Goal: Book appointment/travel/reservation

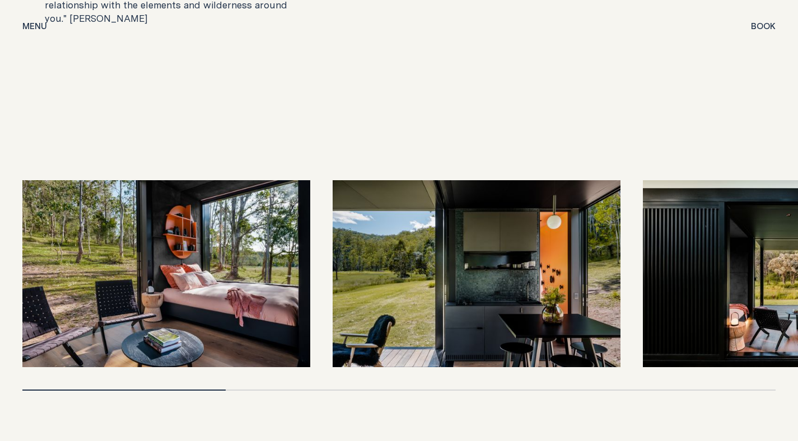
scroll to position [2242, 0]
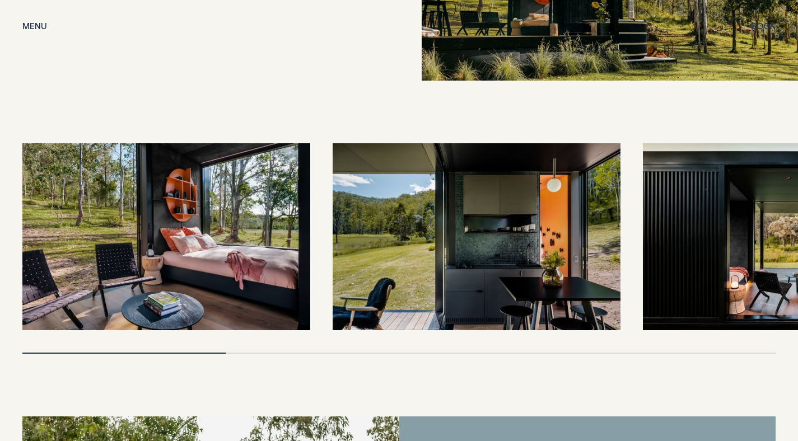
click at [203, 259] on img at bounding box center [166, 236] width 288 height 187
click at [491, 270] on img at bounding box center [477, 236] width 288 height 187
click at [731, 244] on img at bounding box center [787, 236] width 288 height 187
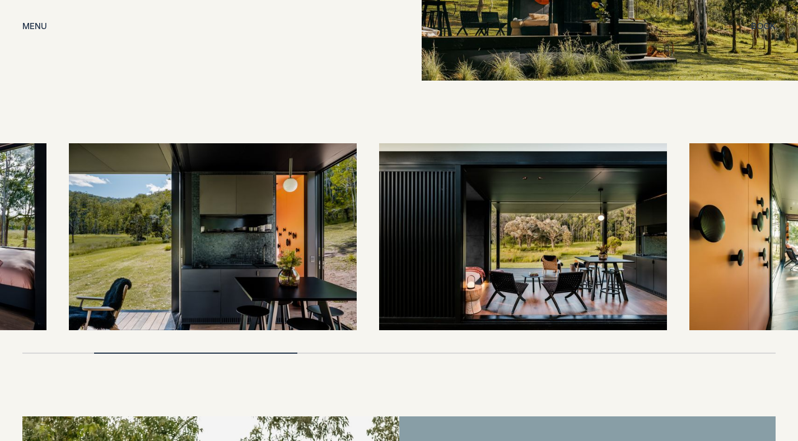
drag, startPoint x: 731, startPoint y: 244, endPoint x: 445, endPoint y: 268, distance: 286.6
click at [448, 267] on img at bounding box center [523, 236] width 288 height 187
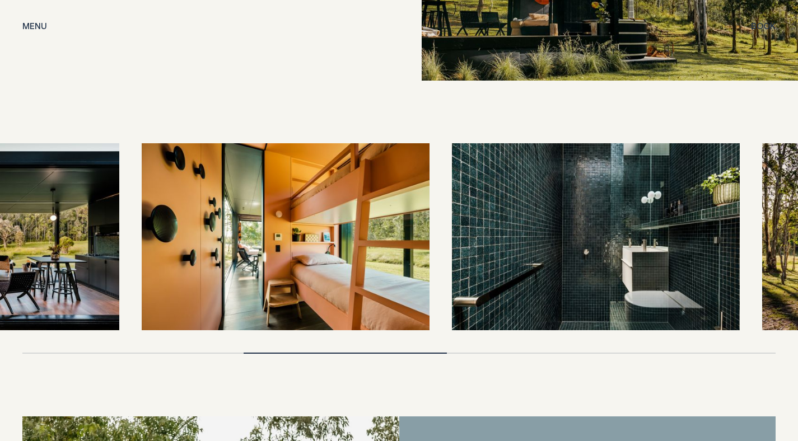
drag, startPoint x: 537, startPoint y: 259, endPoint x: 345, endPoint y: 238, distance: 192.6
click at [345, 238] on img at bounding box center [286, 236] width 288 height 187
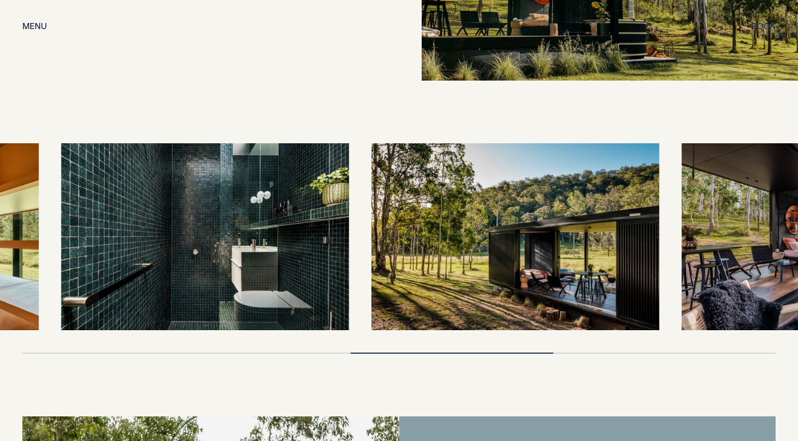
drag, startPoint x: 320, startPoint y: 225, endPoint x: 525, endPoint y: 221, distance: 204.9
click at [525, 221] on div at bounding box center [398, 236] width 753 height 187
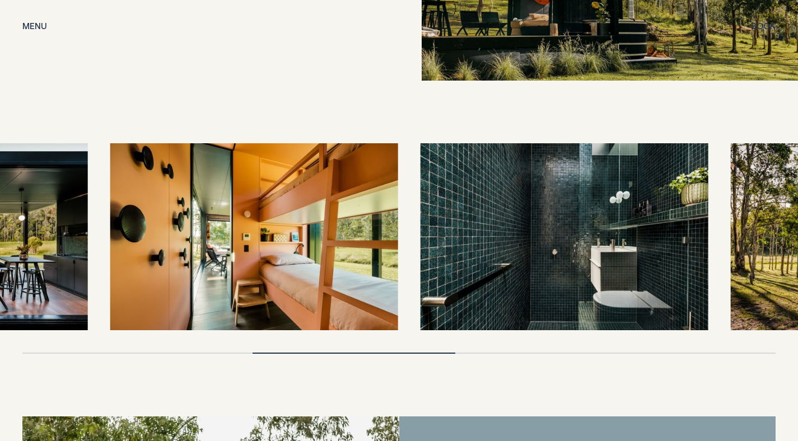
drag, startPoint x: 526, startPoint y: 221, endPoint x: 396, endPoint y: 265, distance: 137.0
click at [420, 263] on img at bounding box center [564, 236] width 288 height 187
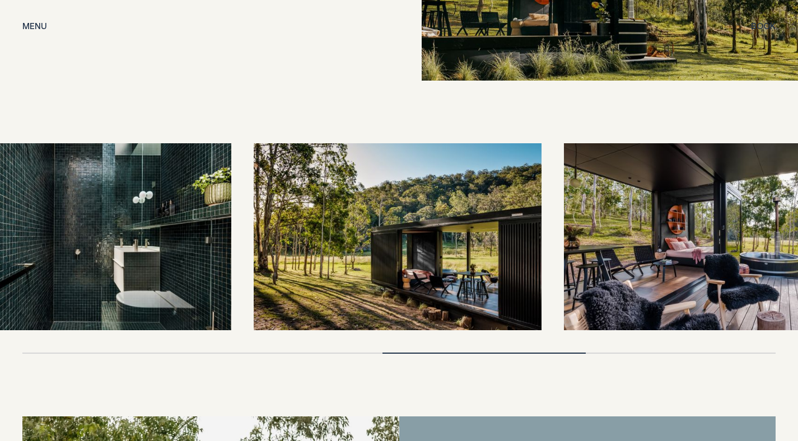
drag, startPoint x: 495, startPoint y: 240, endPoint x: 372, endPoint y: 268, distance: 126.3
click at [382, 263] on img at bounding box center [398, 236] width 288 height 187
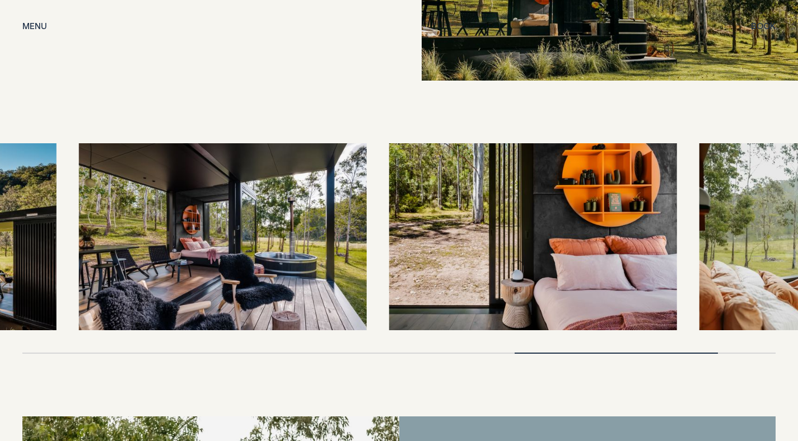
drag, startPoint x: 387, startPoint y: 268, endPoint x: 409, endPoint y: 263, distance: 21.7
click at [409, 263] on img at bounding box center [533, 236] width 288 height 187
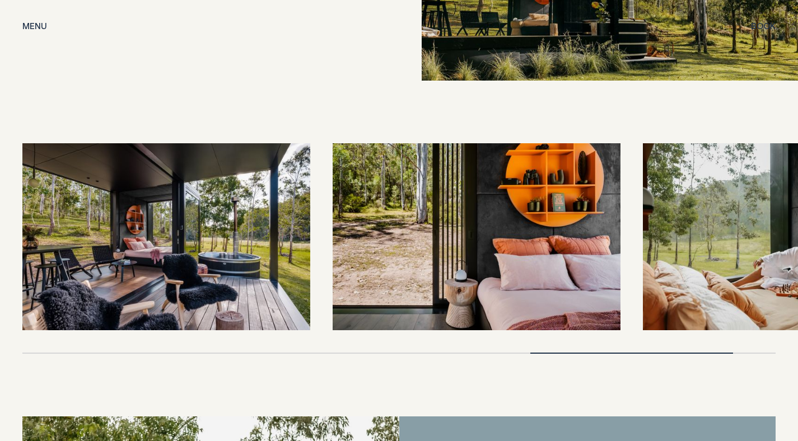
drag, startPoint x: 471, startPoint y: 242, endPoint x: 337, endPoint y: 276, distance: 138.6
click at [343, 276] on img at bounding box center [477, 236] width 288 height 187
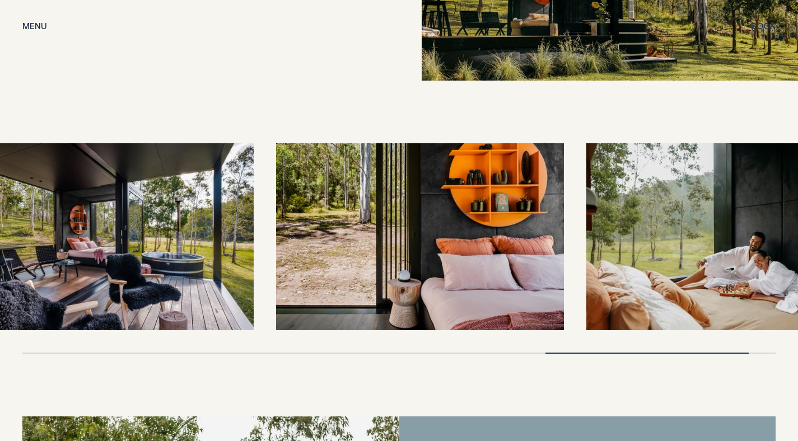
drag, startPoint x: 416, startPoint y: 279, endPoint x: 298, endPoint y: 277, distance: 117.6
click at [302, 277] on img at bounding box center [420, 236] width 288 height 187
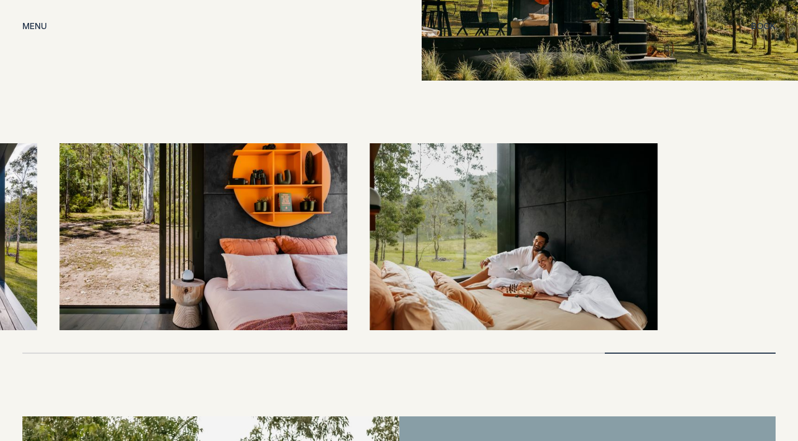
drag, startPoint x: 389, startPoint y: 257, endPoint x: 198, endPoint y: 273, distance: 192.1
click at [203, 270] on img at bounding box center [203, 236] width 288 height 187
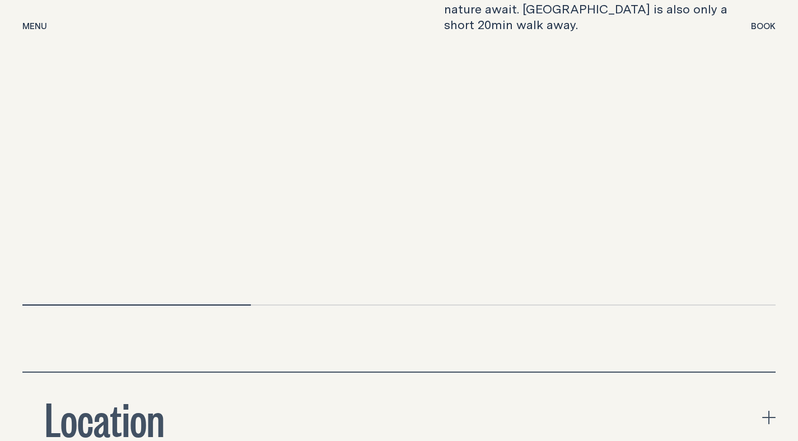
scroll to position [3359, 0]
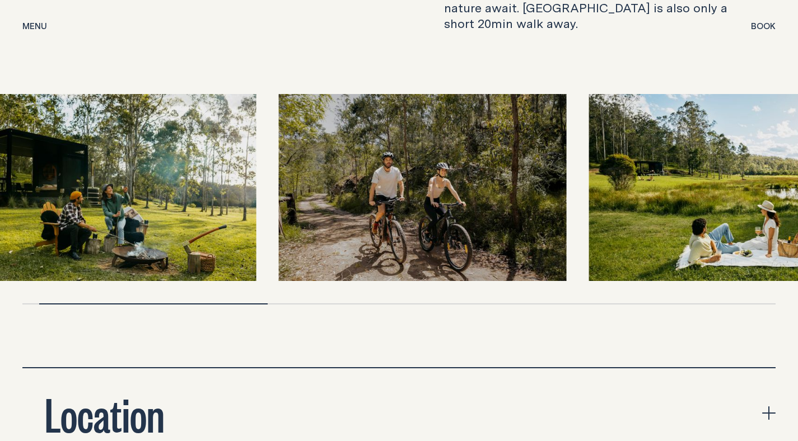
drag, startPoint x: 249, startPoint y: 211, endPoint x: 202, endPoint y: 219, distance: 47.1
click at [205, 219] on img at bounding box center [113, 187] width 288 height 187
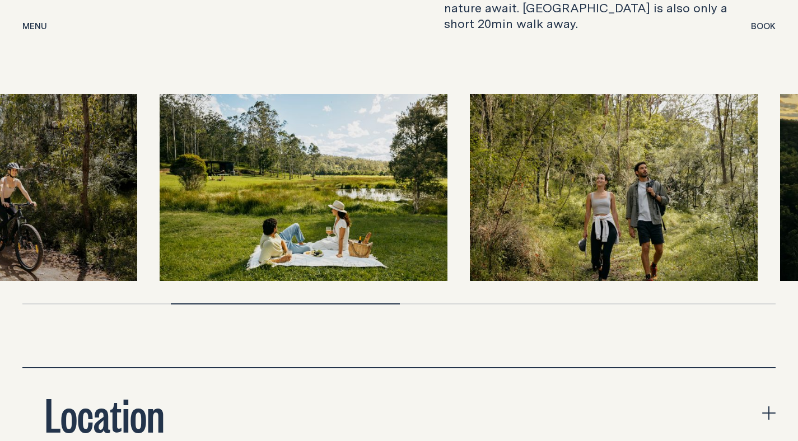
drag, startPoint x: 464, startPoint y: 199, endPoint x: 283, endPoint y: 199, distance: 180.8
click at [286, 199] on img at bounding box center [304, 187] width 288 height 187
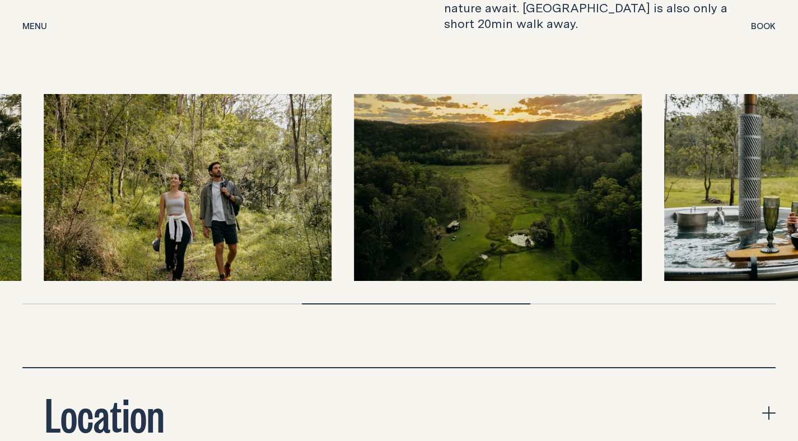
drag, startPoint x: 362, startPoint y: 192, endPoint x: 244, endPoint y: 209, distance: 119.3
click at [245, 209] on img at bounding box center [188, 187] width 288 height 187
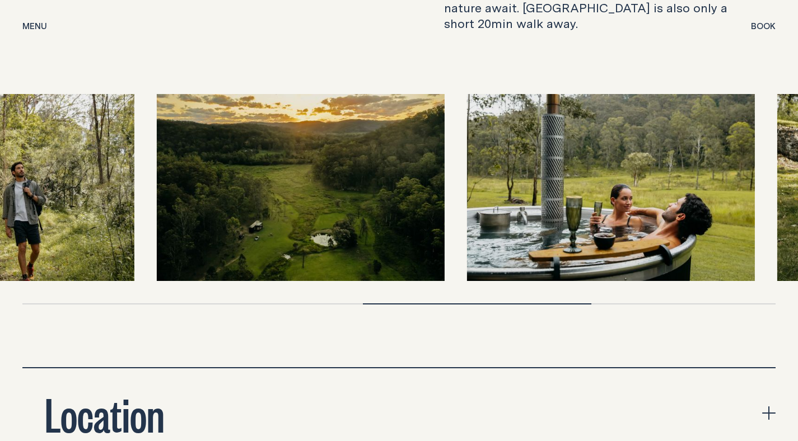
drag, startPoint x: 420, startPoint y: 188, endPoint x: 226, endPoint y: 212, distance: 195.7
click at [227, 213] on img at bounding box center [301, 187] width 288 height 187
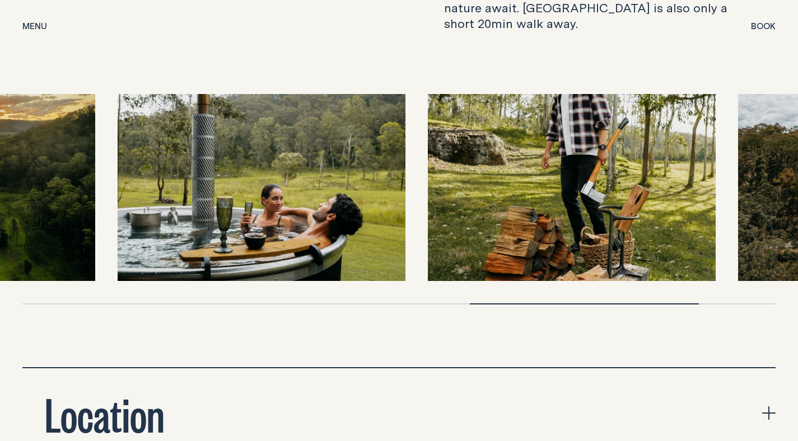
drag, startPoint x: 454, startPoint y: 176, endPoint x: 234, endPoint y: 198, distance: 221.1
click at [234, 199] on img at bounding box center [262, 187] width 288 height 187
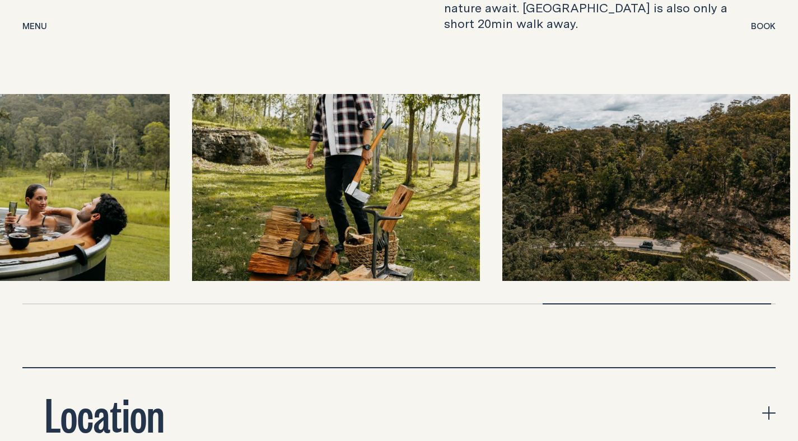
drag, startPoint x: 567, startPoint y: 190, endPoint x: 363, endPoint y: 195, distance: 203.8
click at [366, 195] on img at bounding box center [336, 187] width 288 height 187
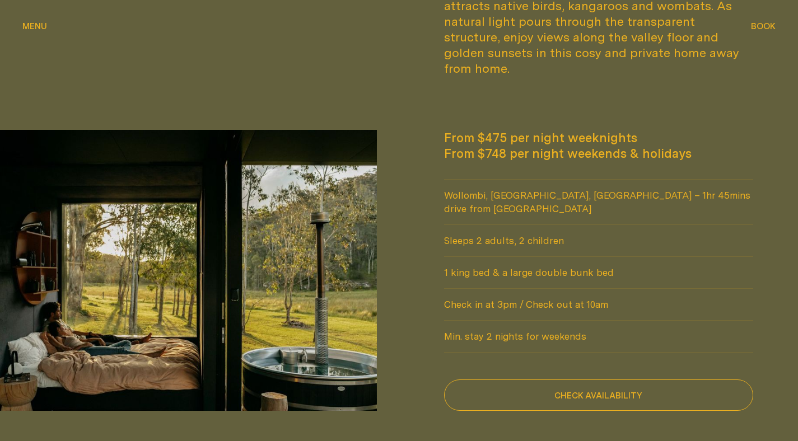
scroll to position [832, 0]
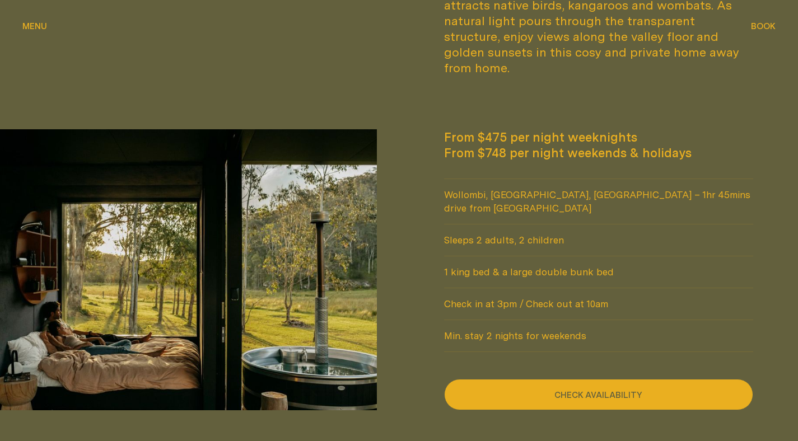
click at [530, 379] on button "Check availability" at bounding box center [599, 394] width 310 height 31
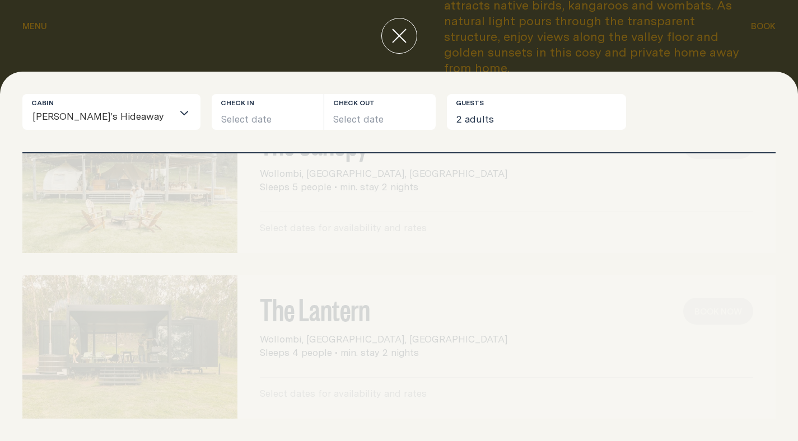
scroll to position [0, 0]
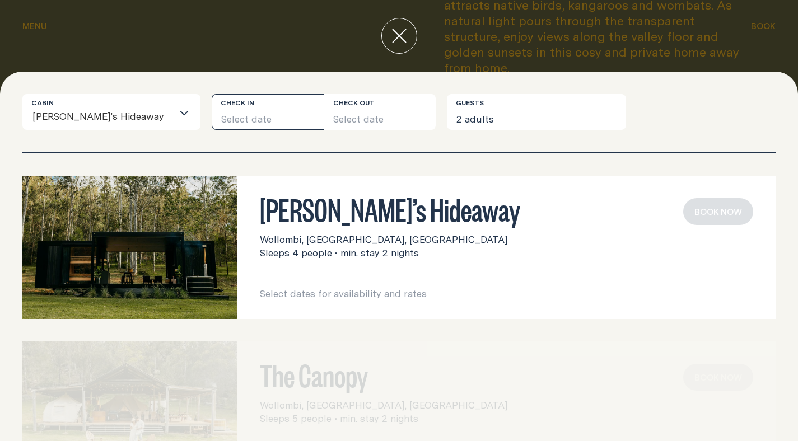
click at [242, 128] on button "Select date" at bounding box center [268, 112] width 112 height 36
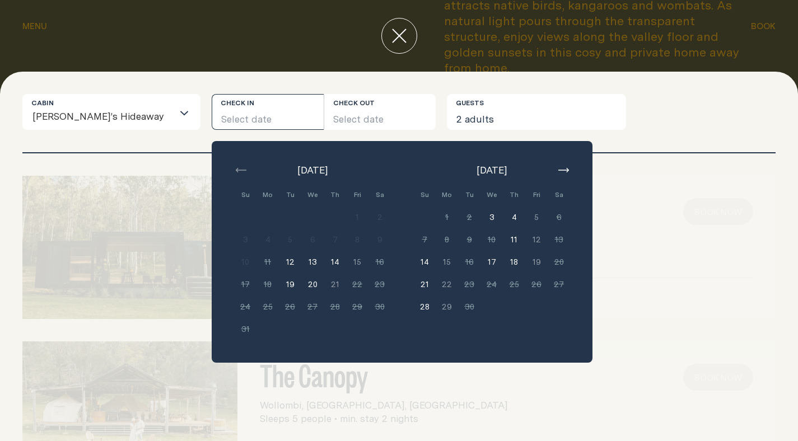
click at [558, 171] on icon "button" at bounding box center [563, 170] width 11 height 4
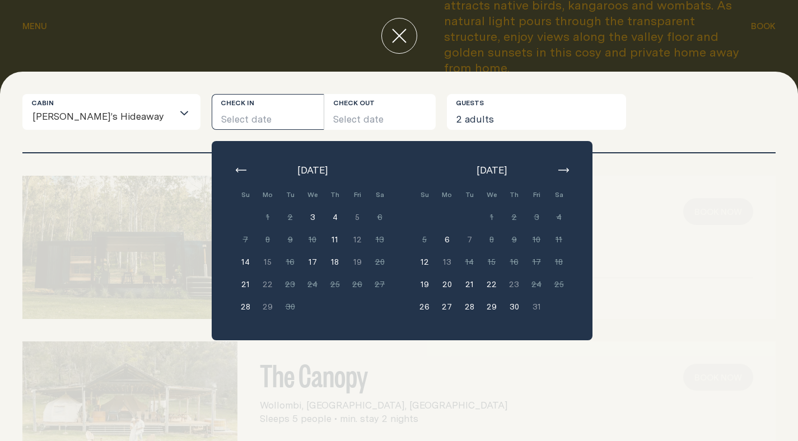
click at [558, 171] on icon "button" at bounding box center [563, 170] width 11 height 4
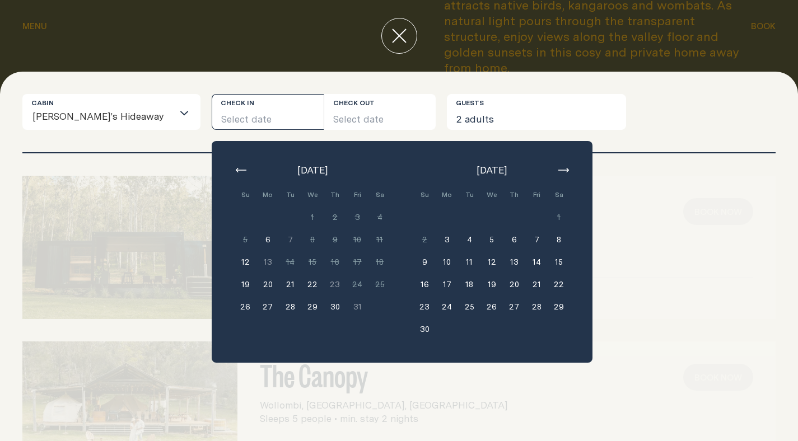
click at [395, 46] on button "close" at bounding box center [399, 36] width 36 height 36
